Goal: Transaction & Acquisition: Purchase product/service

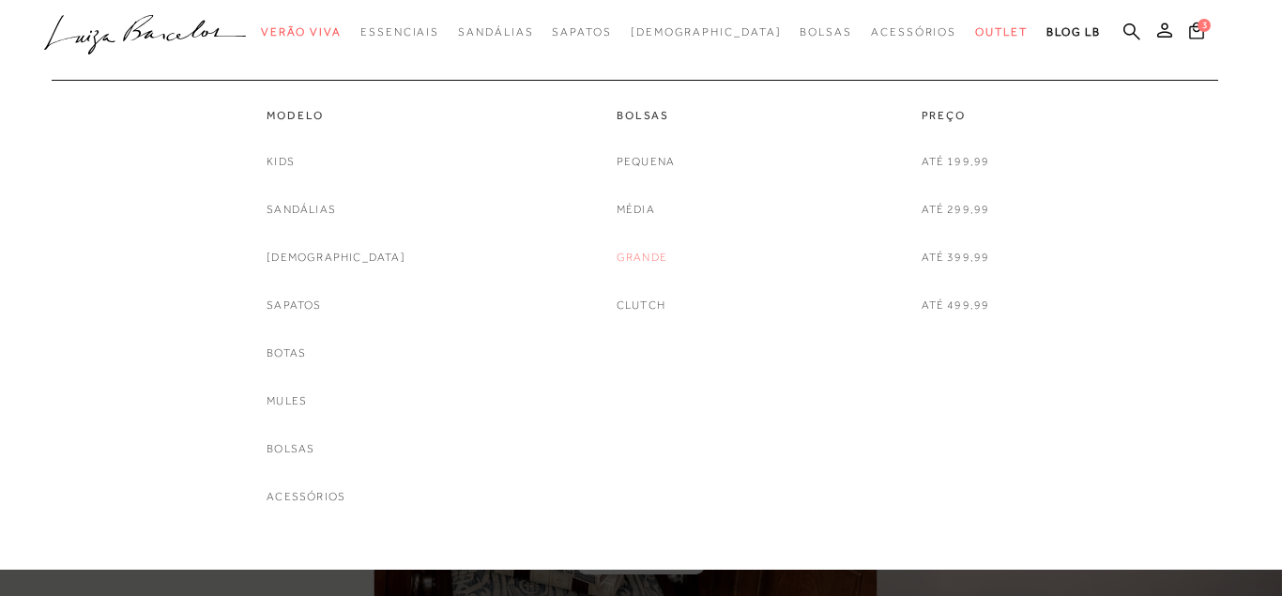
click at [645, 254] on link "Grande" at bounding box center [641, 258] width 51 height 20
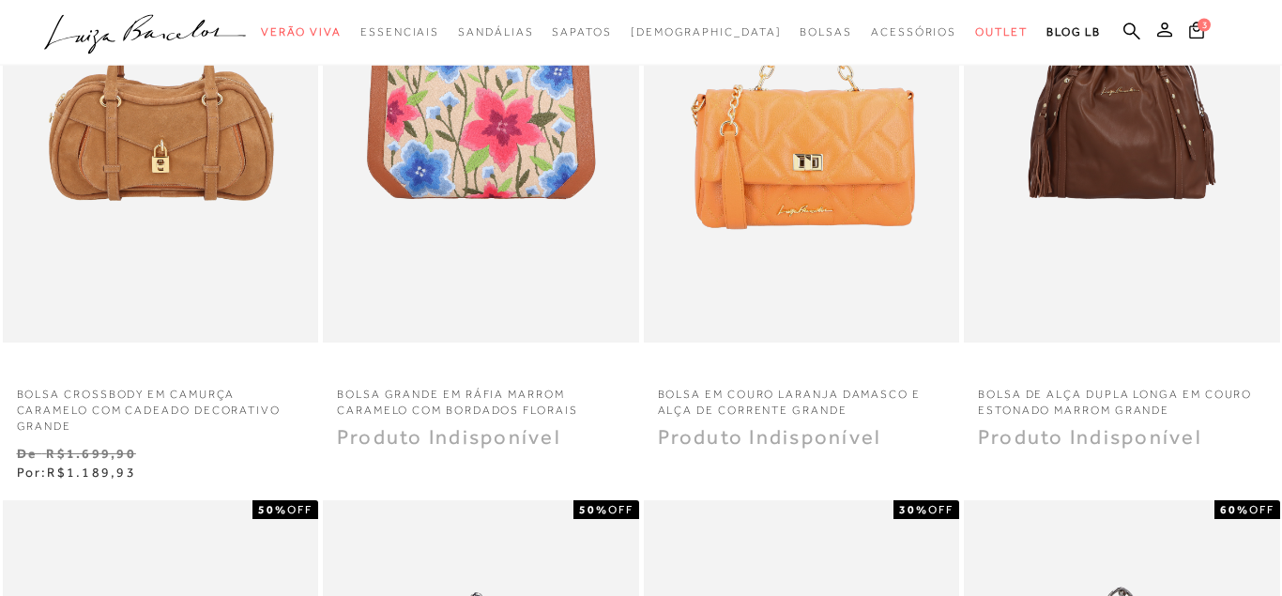
scroll to position [754, 0]
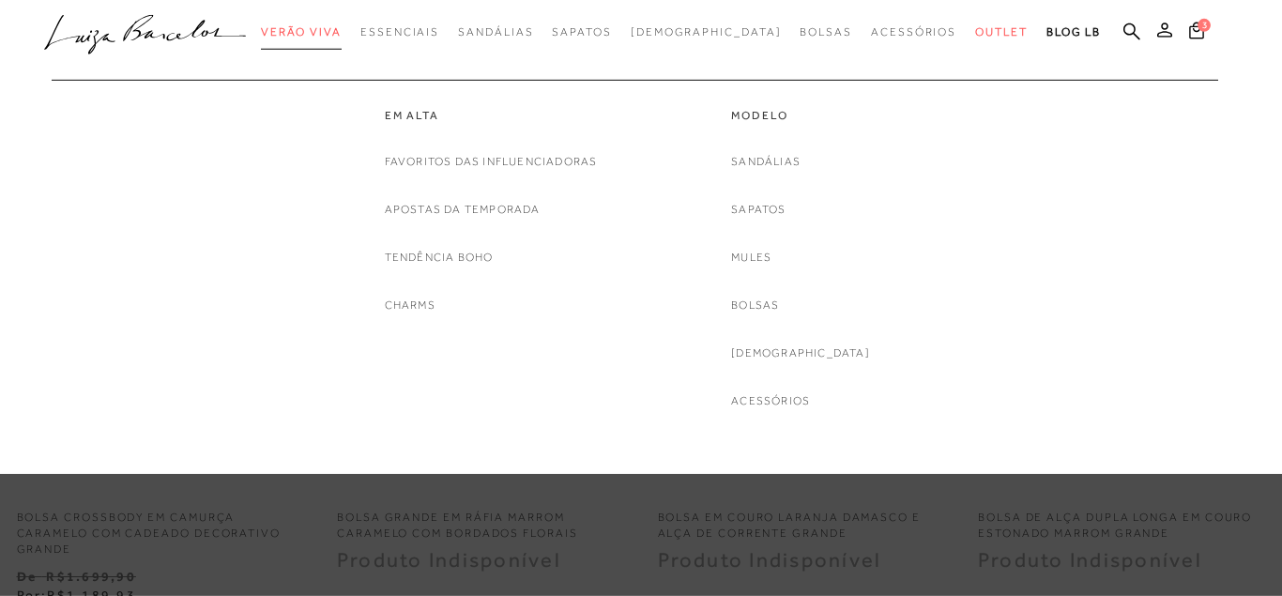
click at [341, 44] on link "Verão Viva" at bounding box center [301, 32] width 81 height 35
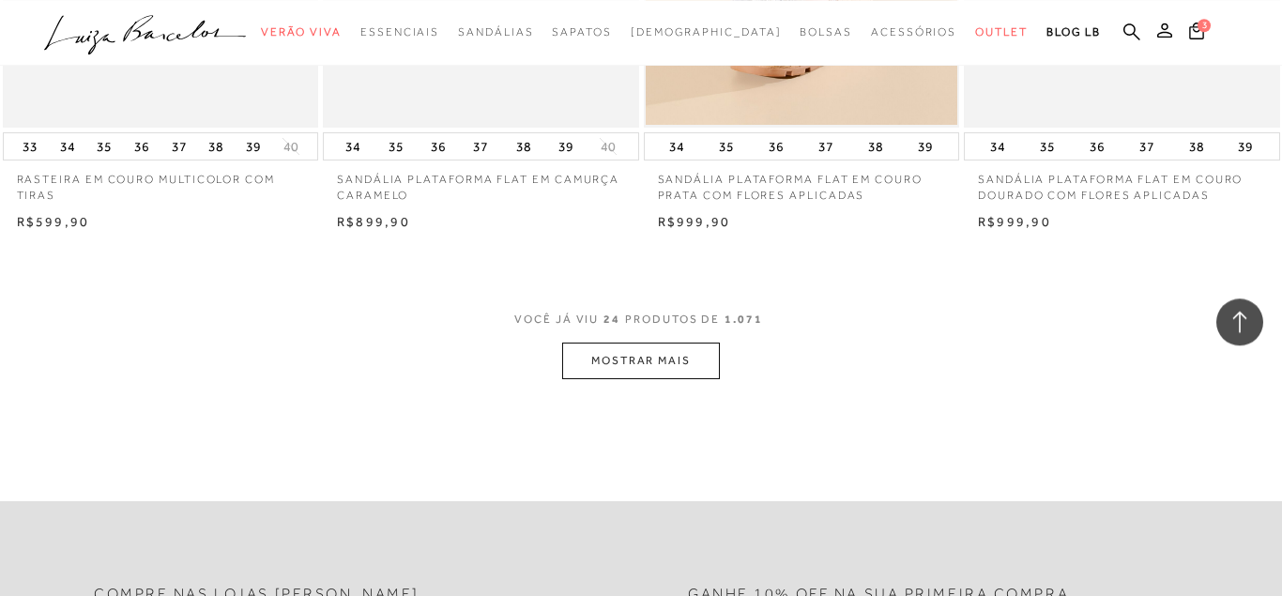
scroll to position [3448, 0]
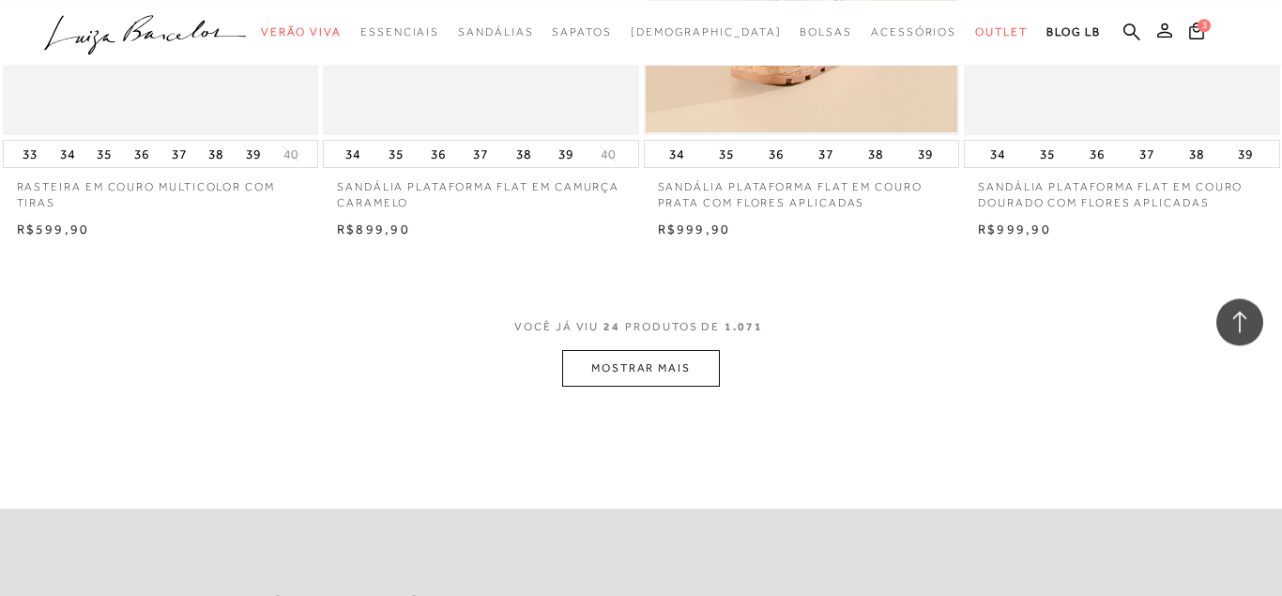
click at [618, 368] on button "MOSTRAR MAIS" at bounding box center [641, 368] width 158 height 37
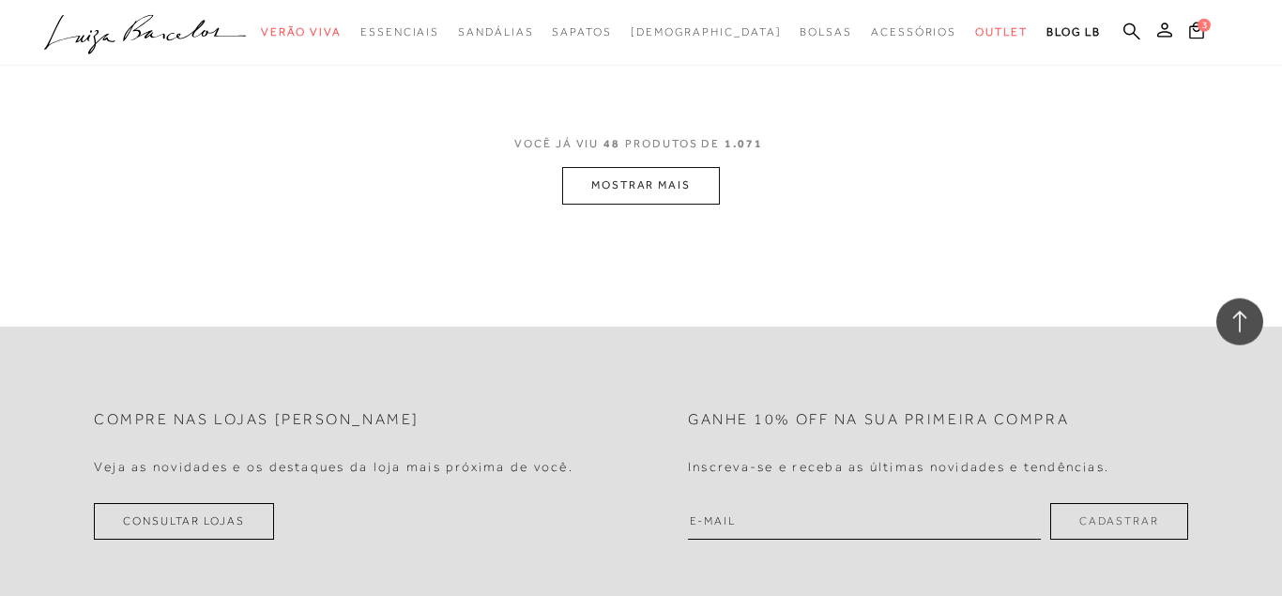
scroll to position [7178, 0]
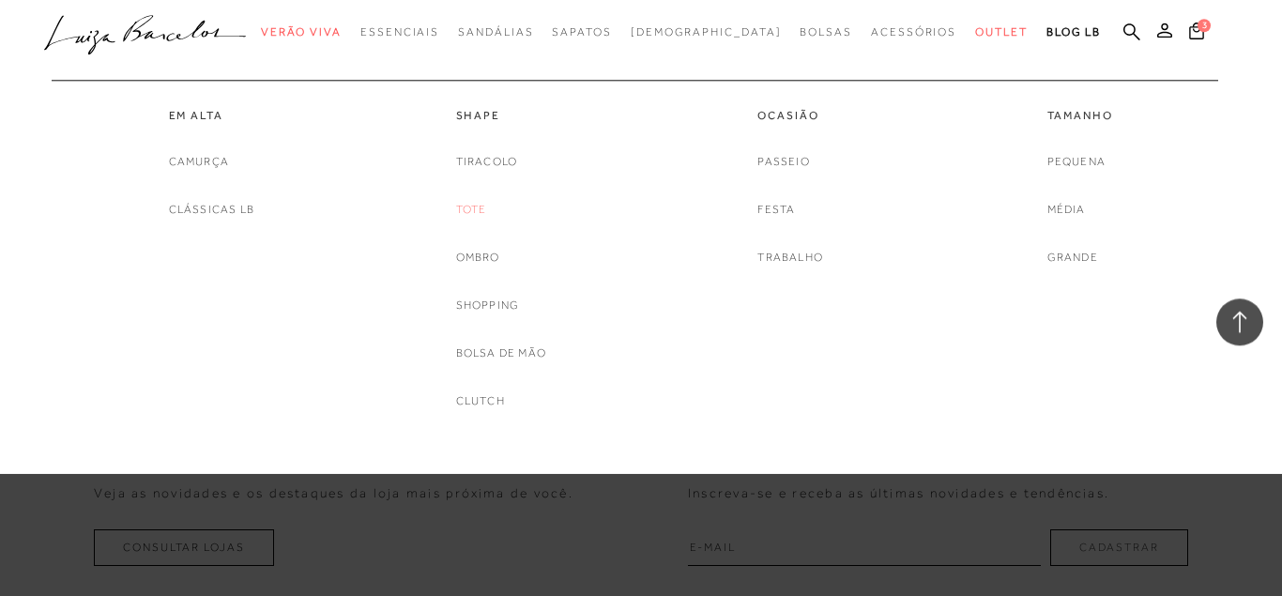
click at [468, 211] on link "Tote" at bounding box center [471, 210] width 31 height 20
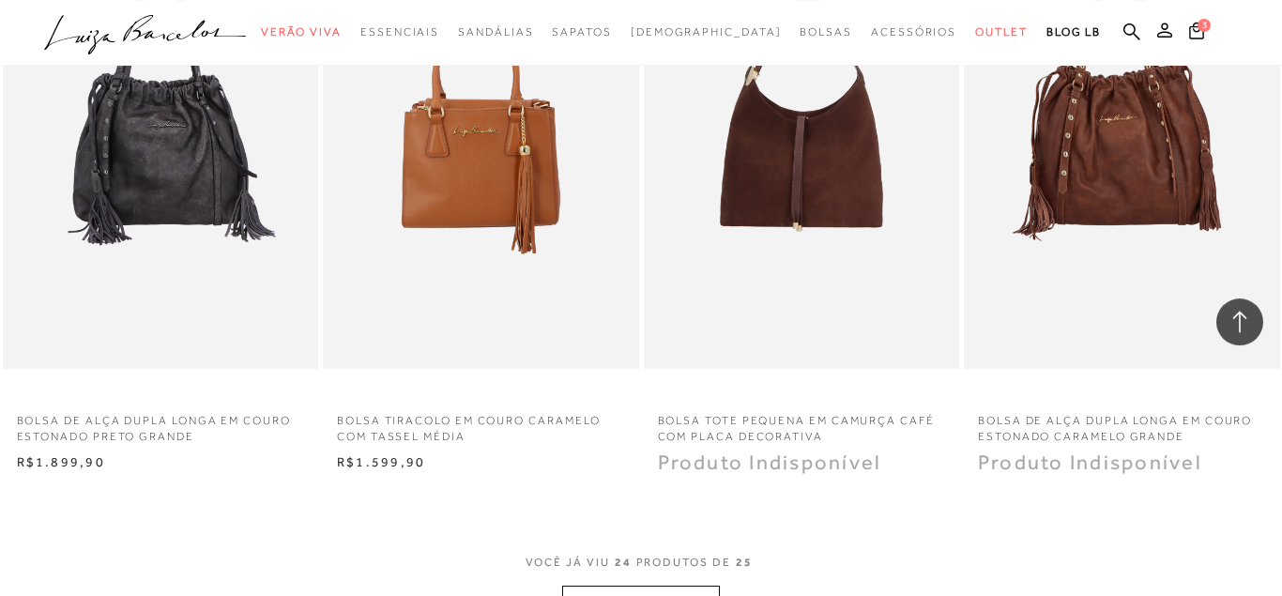
scroll to position [3253, 0]
